Goal: Information Seeking & Learning: Check status

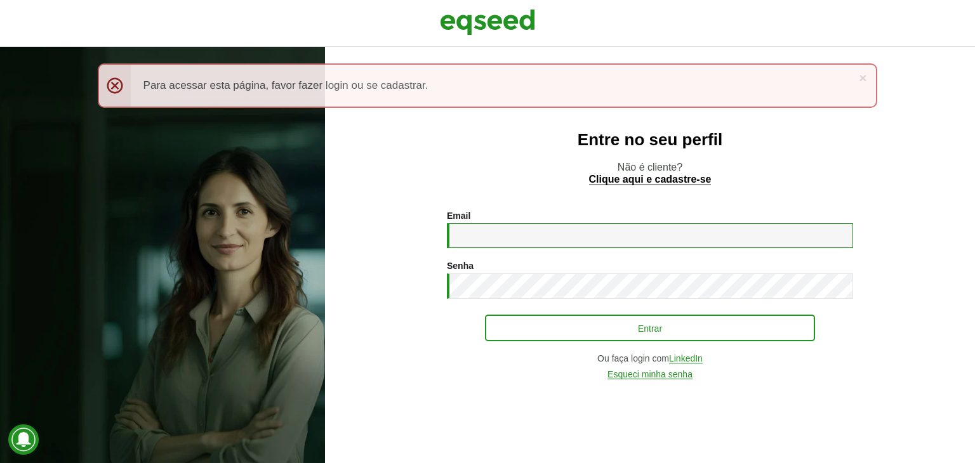
type input "**********"
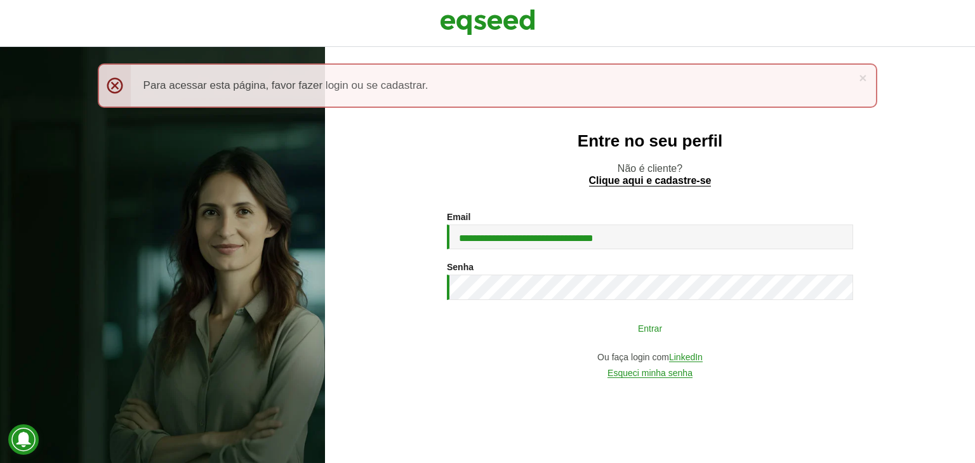
click at [554, 333] on button "Entrar" at bounding box center [650, 328] width 330 height 24
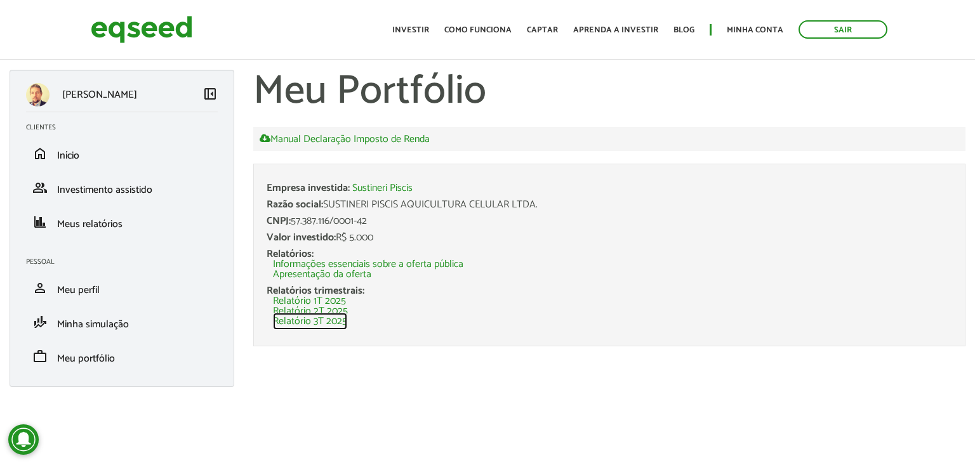
click at [316, 321] on link "Relatório 3T 2025" at bounding box center [310, 322] width 74 height 10
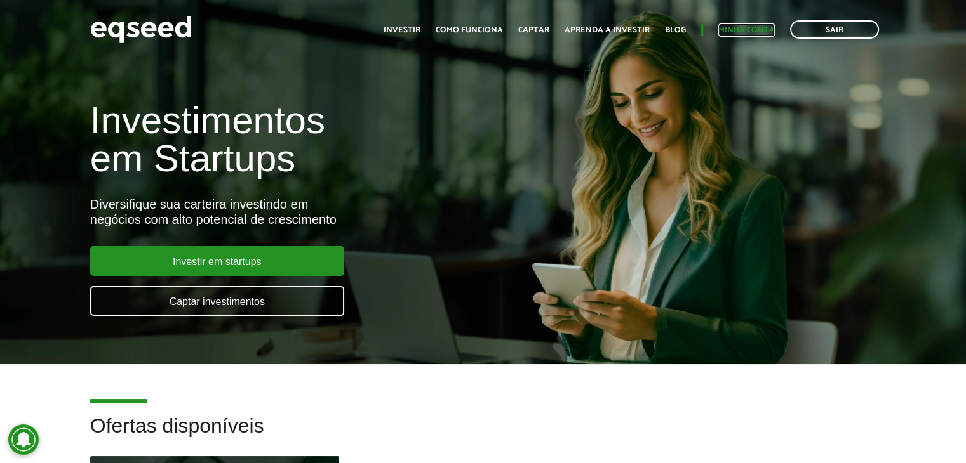
click at [742, 29] on link "Minha conta" at bounding box center [746, 30] width 56 height 8
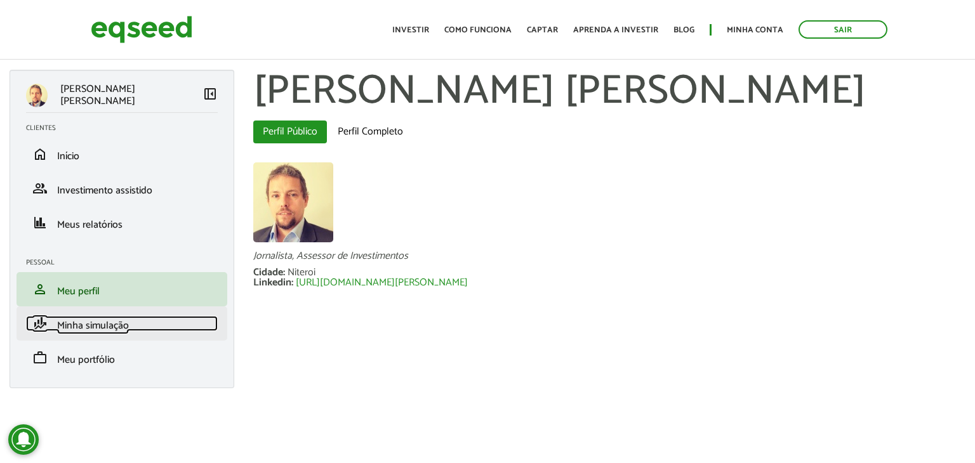
click at [84, 327] on span "Minha simulação" at bounding box center [93, 325] width 72 height 17
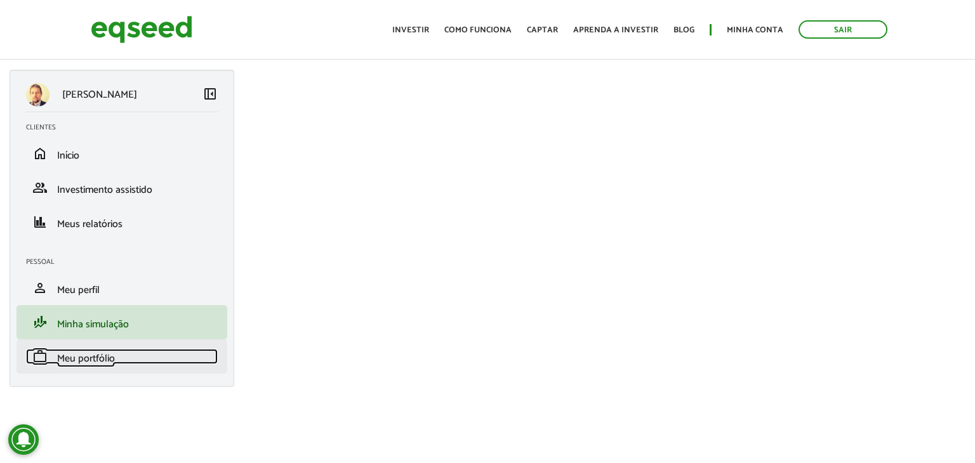
click at [83, 361] on span "Meu portfólio" at bounding box center [86, 358] width 58 height 17
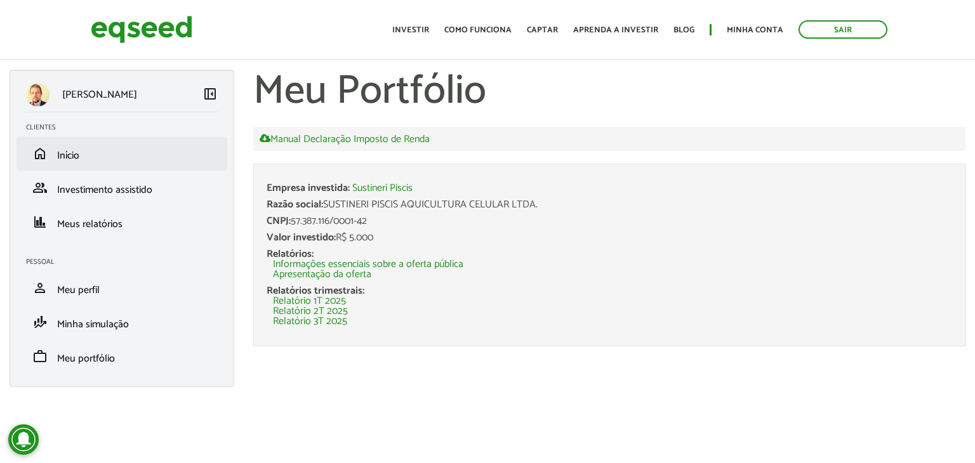
click at [81, 162] on li "home Início" at bounding box center [122, 153] width 211 height 34
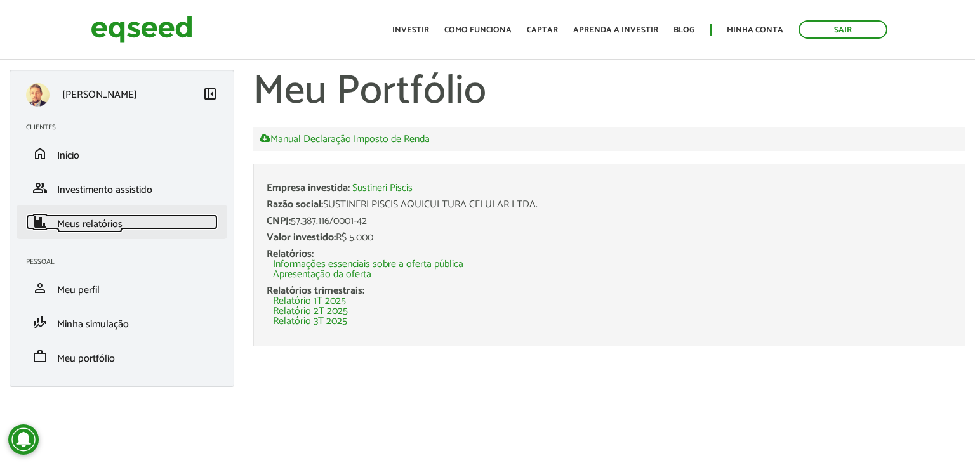
click at [88, 224] on span "Meus relatórios" at bounding box center [89, 224] width 65 height 17
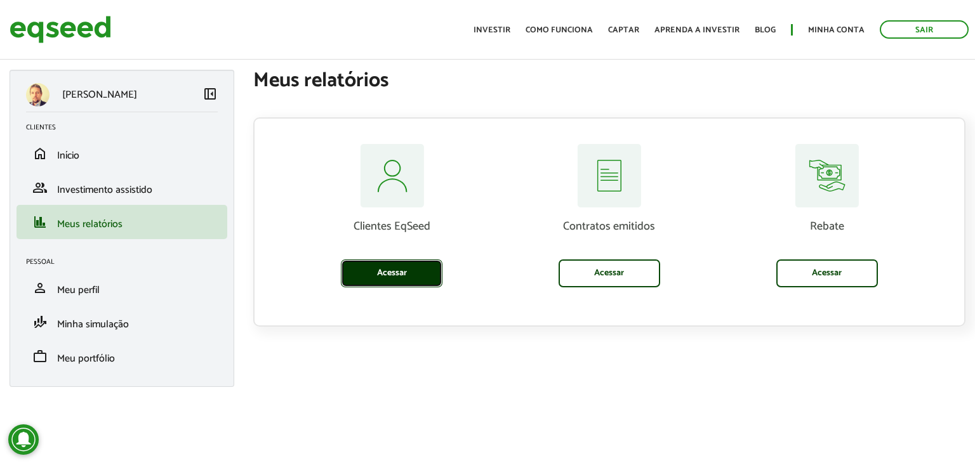
click at [415, 265] on link "Acessar" at bounding box center [392, 274] width 102 height 28
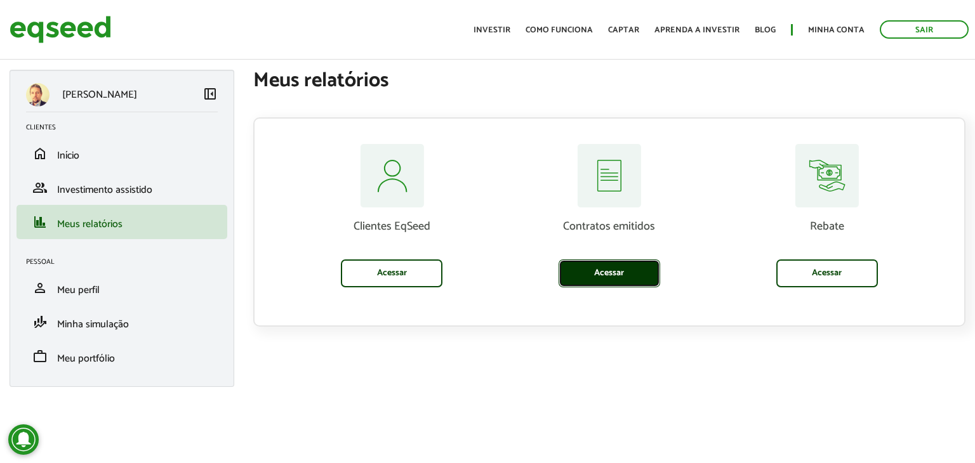
click at [595, 275] on link "Acessar" at bounding box center [610, 274] width 102 height 28
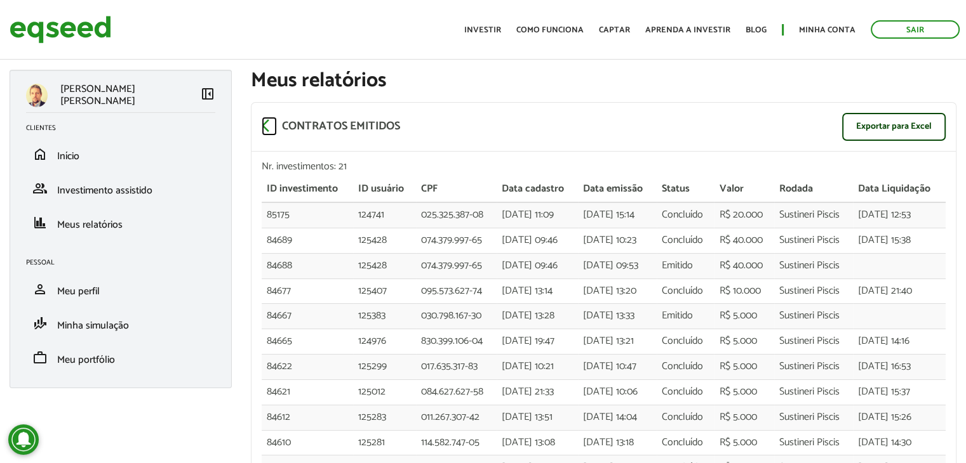
click at [264, 130] on span "arrow_back_ios" at bounding box center [269, 125] width 15 height 15
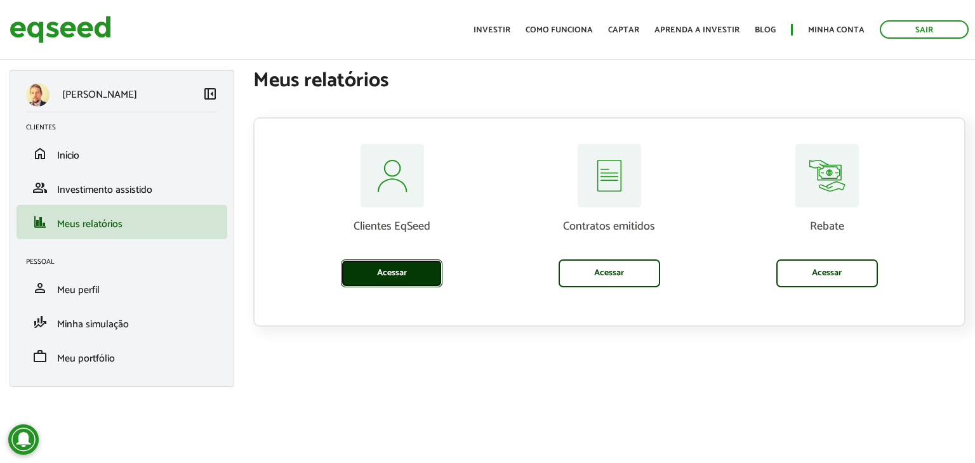
click at [378, 272] on link "Acessar" at bounding box center [392, 274] width 102 height 28
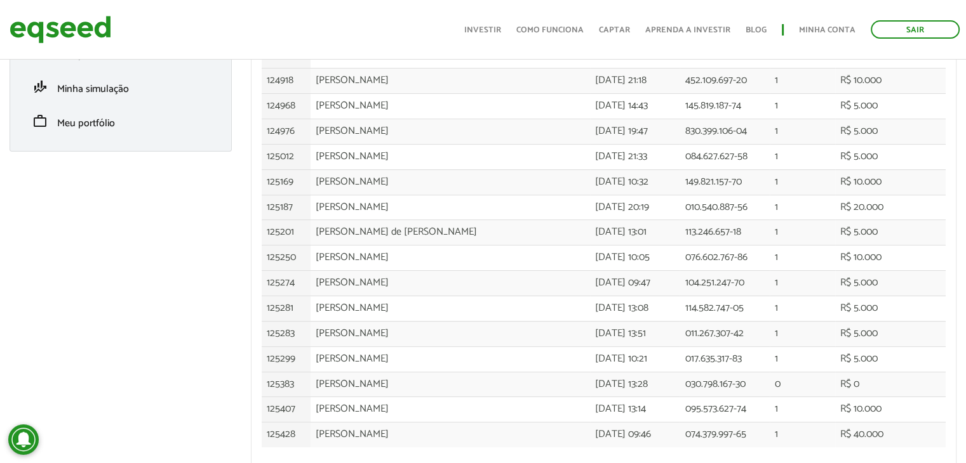
scroll to position [242, 0]
